Goal: Task Accomplishment & Management: Manage account settings

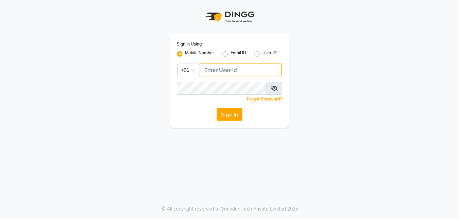
click at [207, 71] on input "Username" at bounding box center [241, 69] width 82 height 13
click at [208, 73] on input "Username" at bounding box center [241, 69] width 82 height 13
click at [216, 70] on input "Username" at bounding box center [241, 69] width 82 height 13
type input "1111122222"
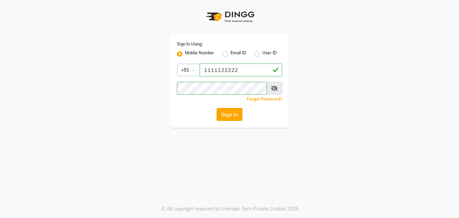
click at [226, 117] on button "Sign In" at bounding box center [230, 114] width 26 height 13
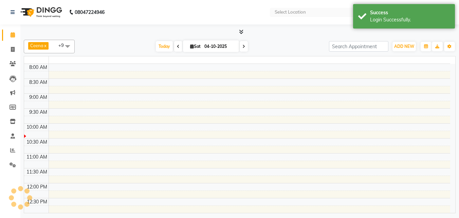
select select "en"
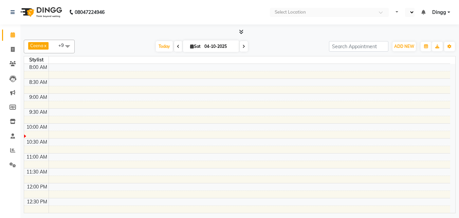
select select "en"
